Goal: Check status: Check status

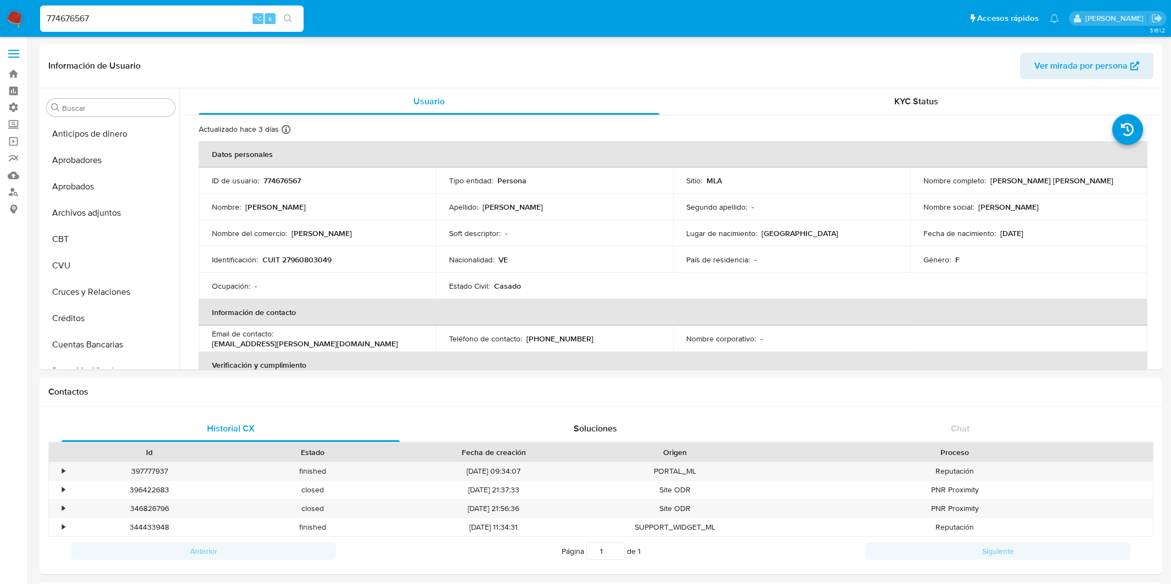
select select "50"
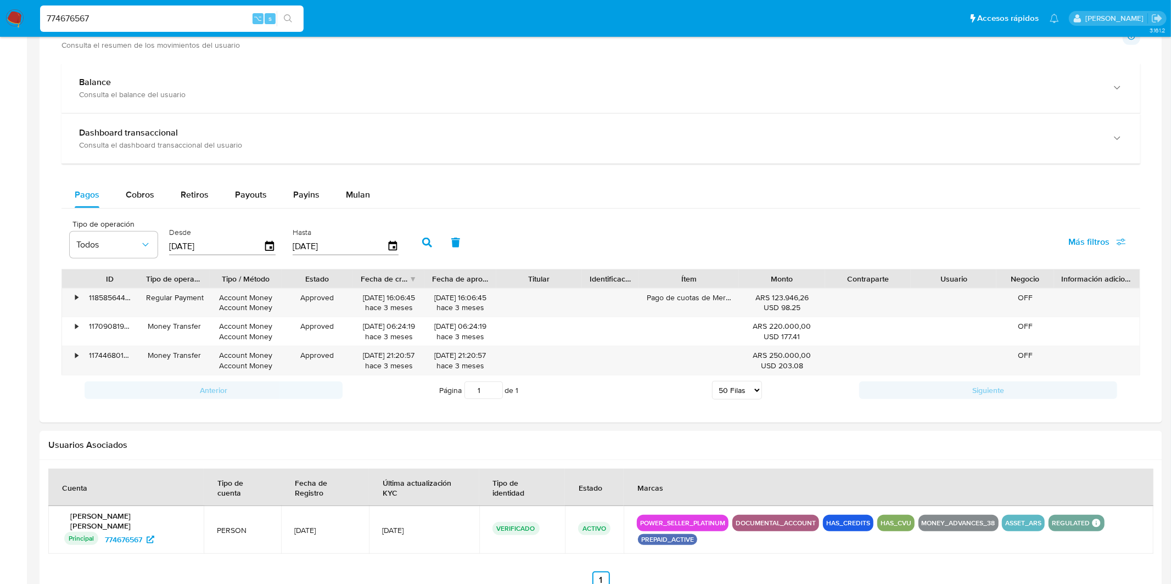
scroll to position [566, 0]
click at [136, 12] on input "774676567" at bounding box center [172, 19] width 264 height 14
paste input "1307256064"
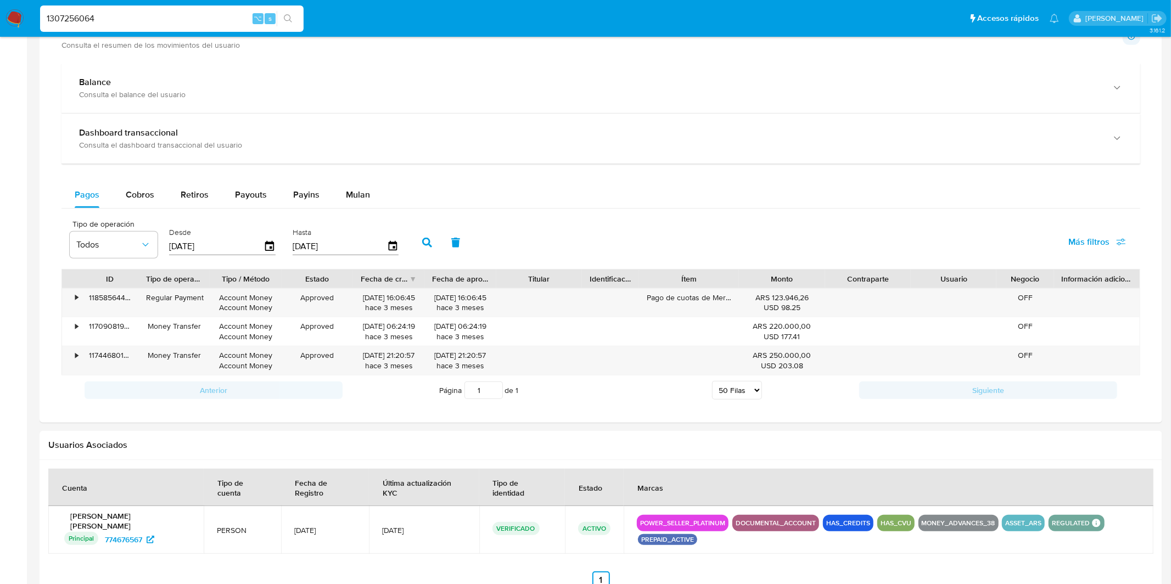
type input "1307256064"
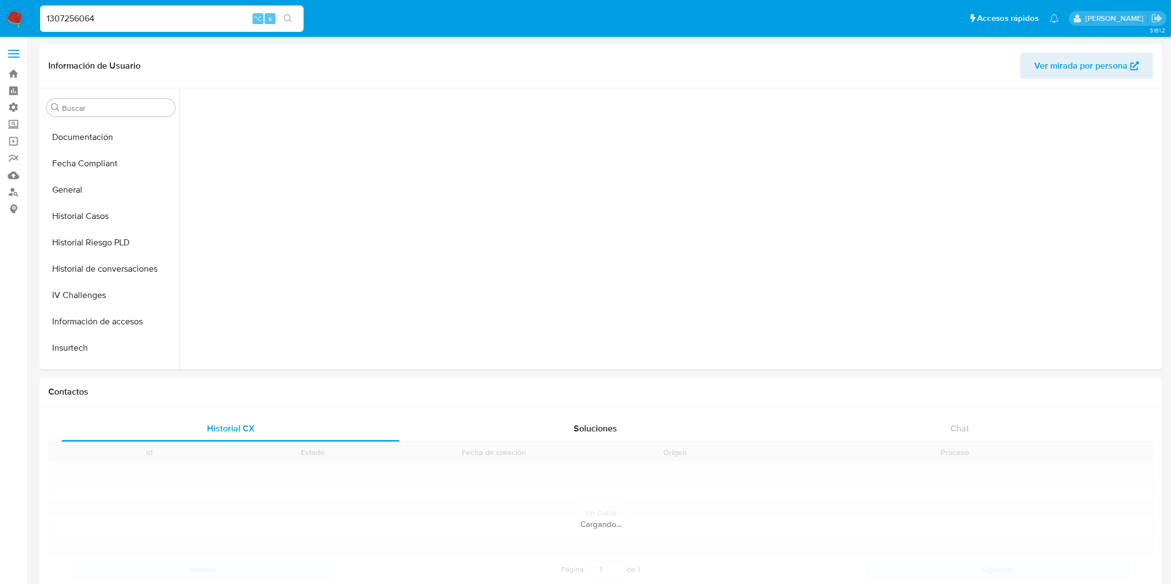
scroll to position [515, 0]
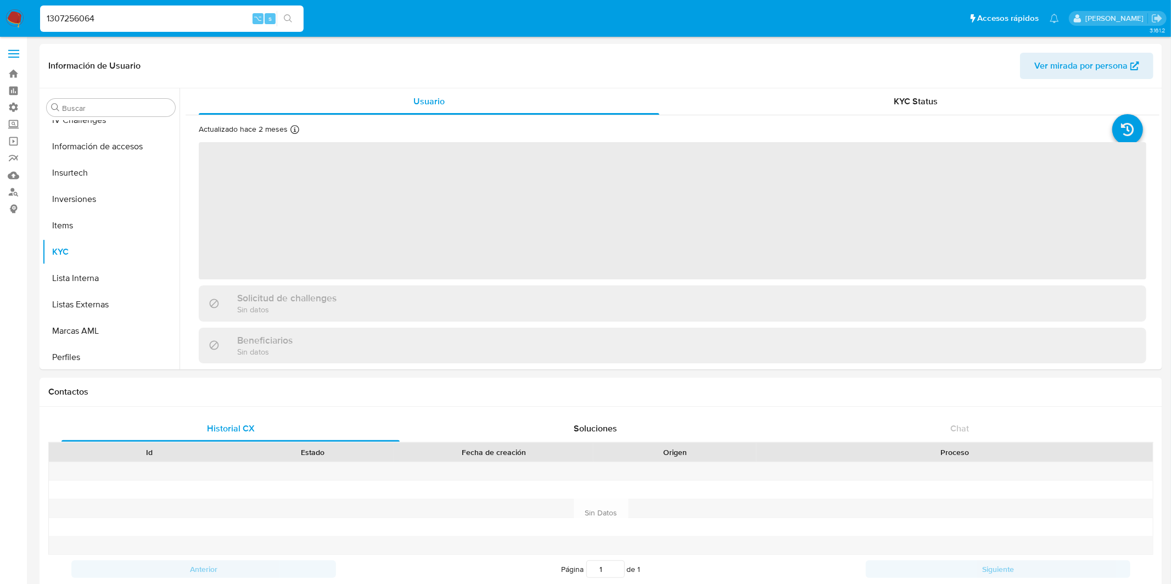
select select "10"
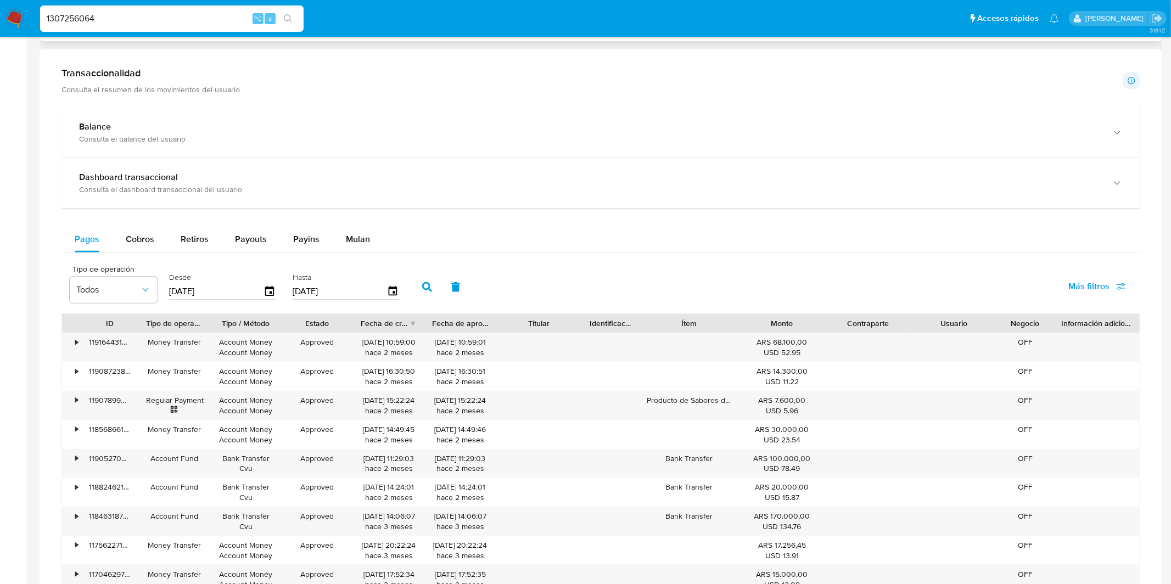
scroll to position [556, 0]
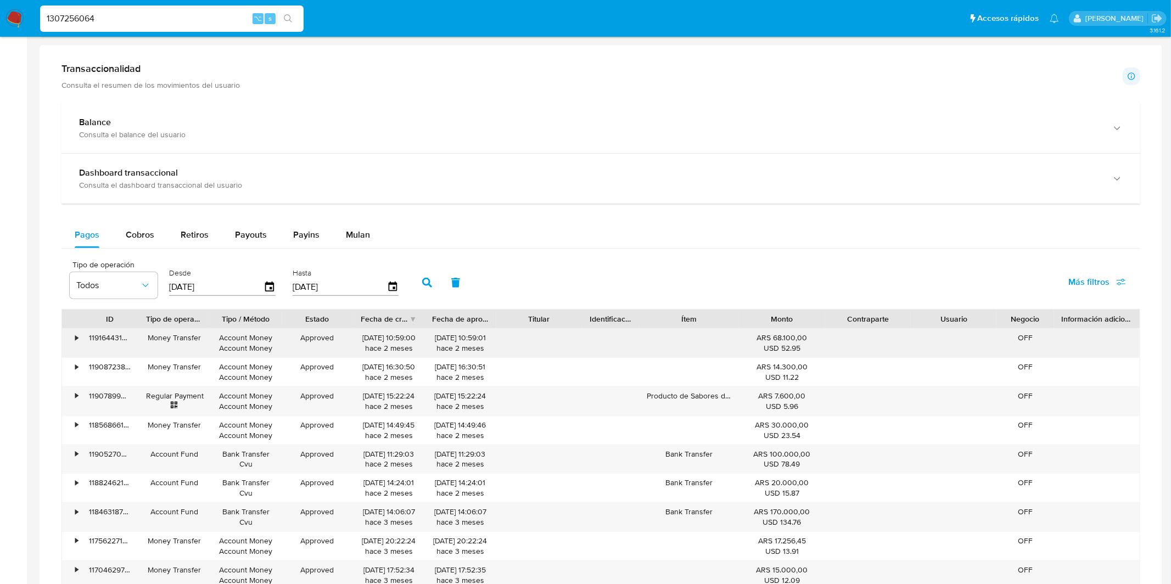
click at [77, 339] on div "•" at bounding box center [76, 338] width 3 height 10
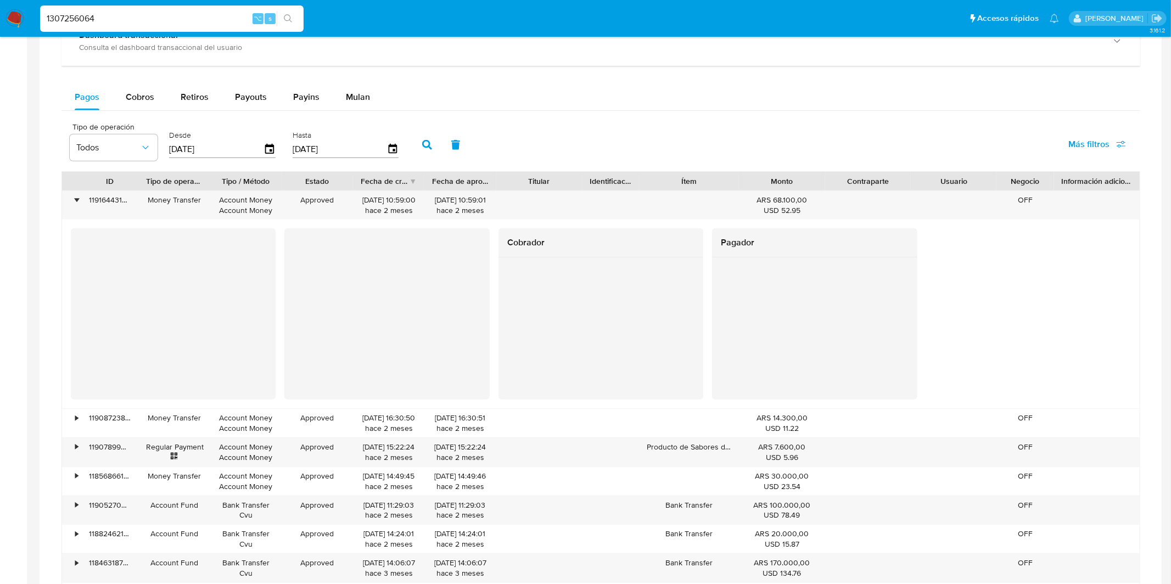
scroll to position [679, 0]
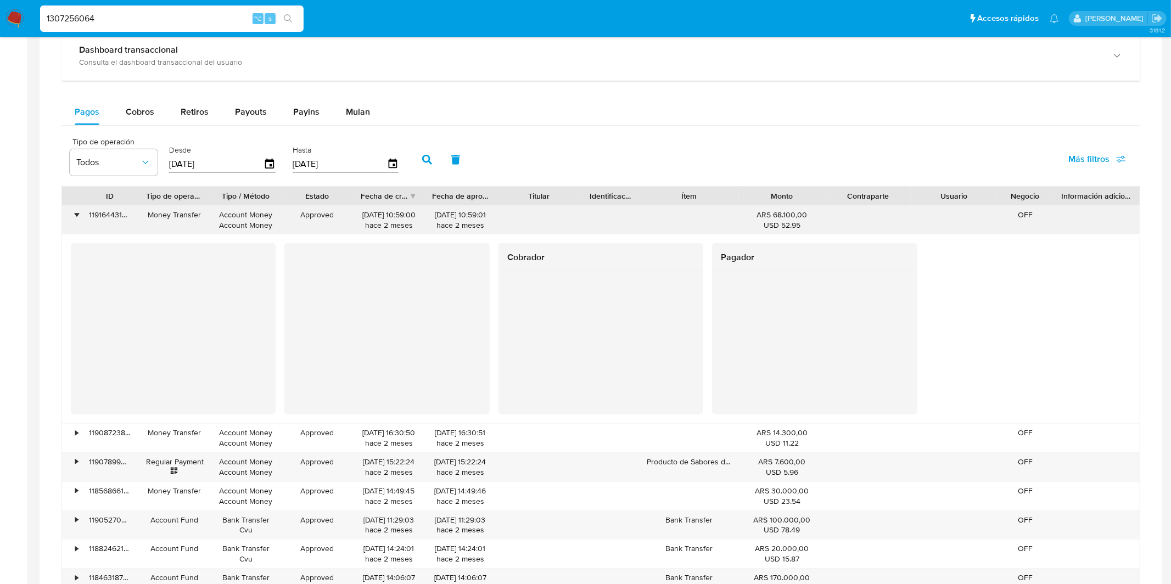
click at [75, 217] on div "•" at bounding box center [76, 215] width 3 height 10
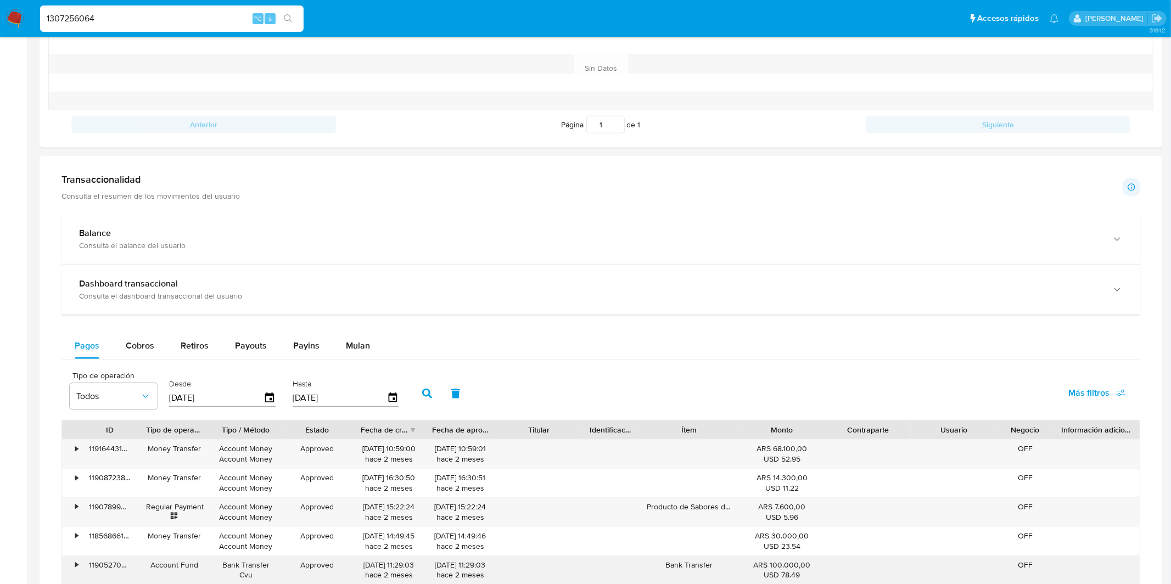
scroll to position [423, 0]
